Goal: Information Seeking & Learning: Learn about a topic

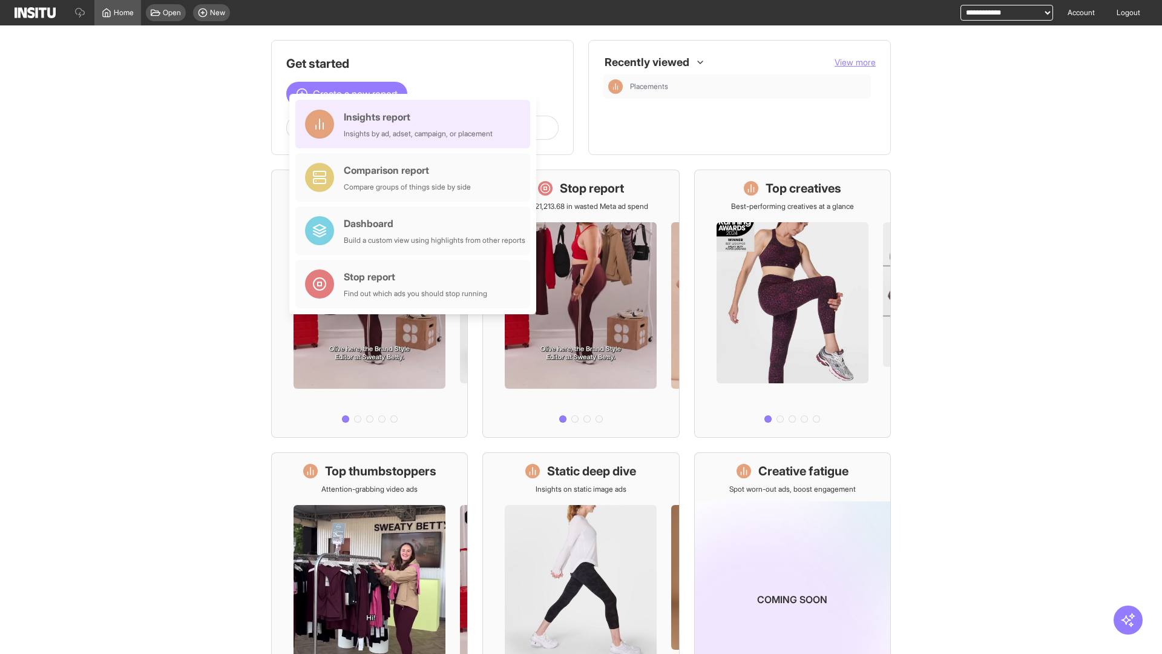
click at [416, 124] on div "Insights report Insights by ad, adset, campaign, or placement" at bounding box center [418, 124] width 149 height 29
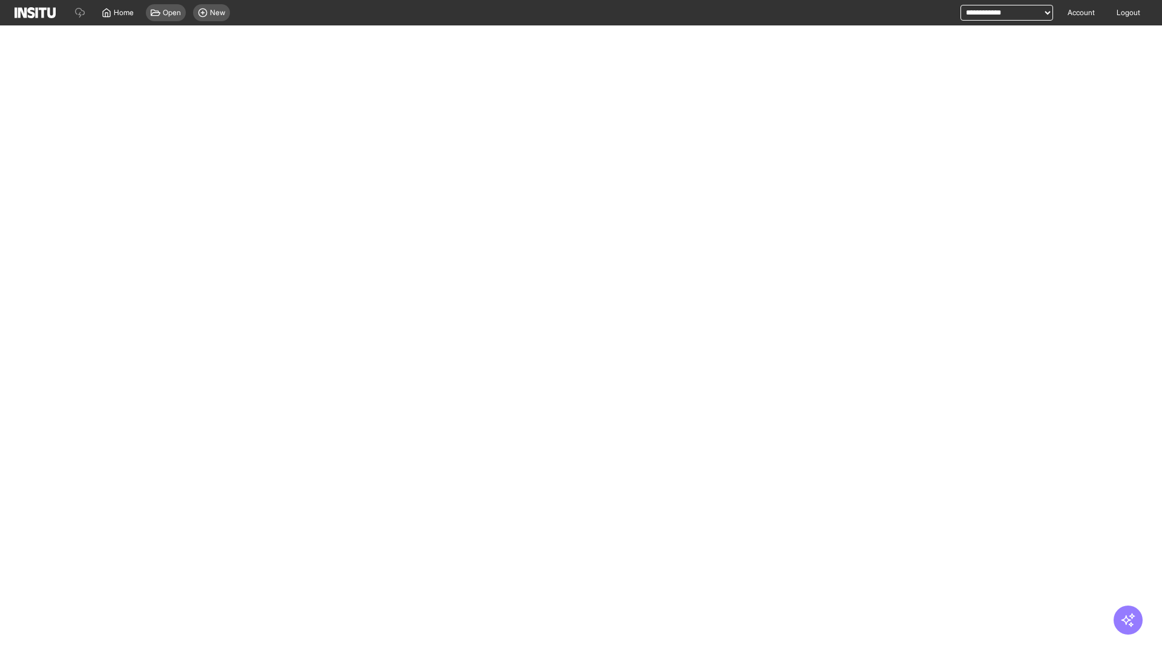
select select "**"
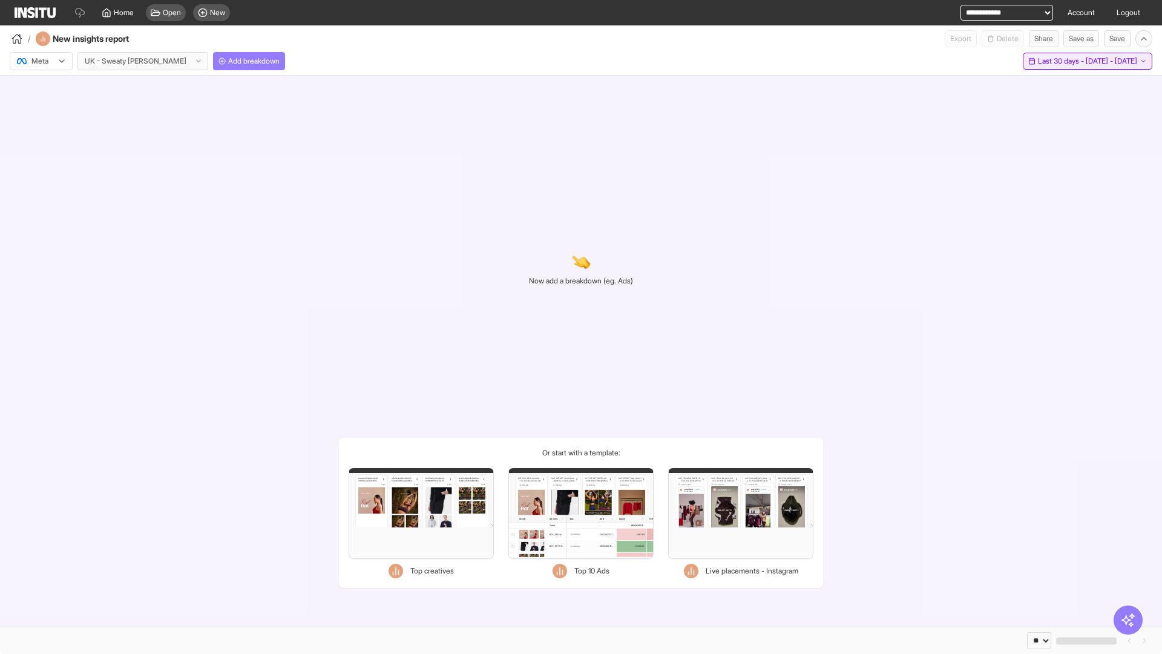
click at [1066, 61] on span "Last 30 days - [DATE] - [DATE]" at bounding box center [1087, 61] width 99 height 10
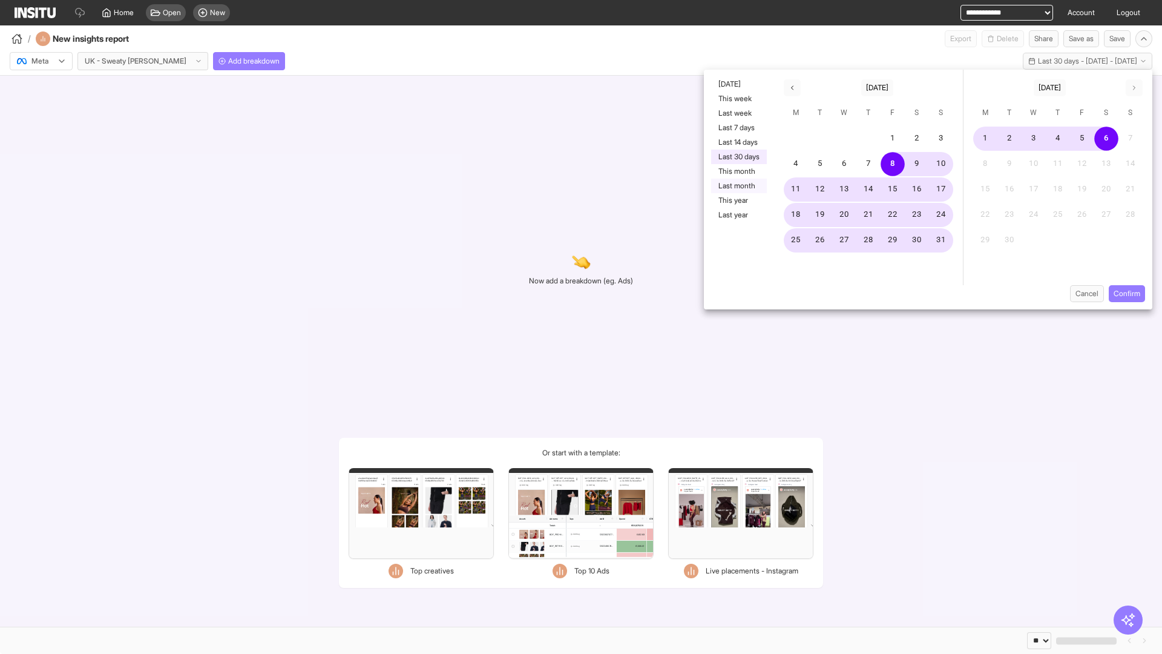
click at [738, 186] on button "Last month" at bounding box center [739, 186] width 56 height 15
